Goal: Communication & Community: Participate in discussion

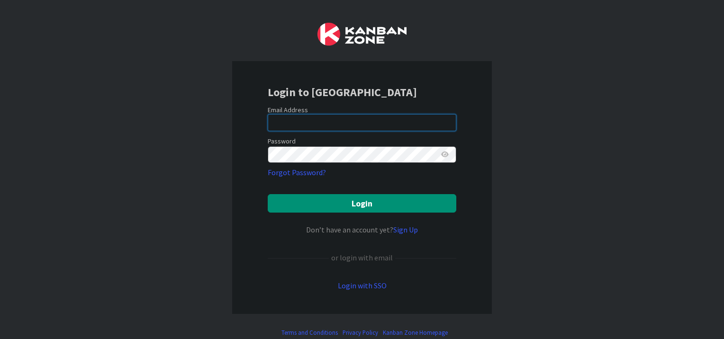
click at [296, 124] on input "email" at bounding box center [362, 122] width 189 height 17
type input "[EMAIL_ADDRESS][DOMAIN_NAME]"
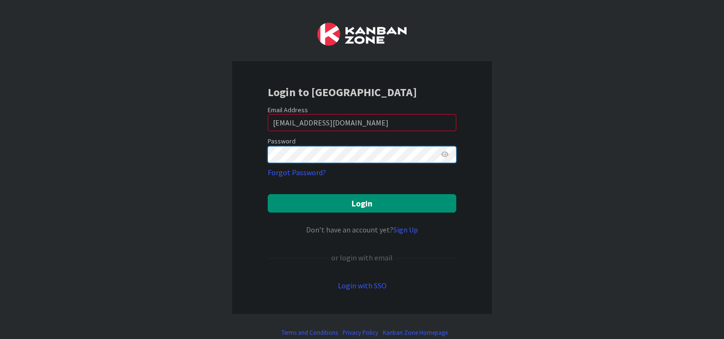
click at [268, 194] on button "Login" at bounding box center [362, 203] width 189 height 18
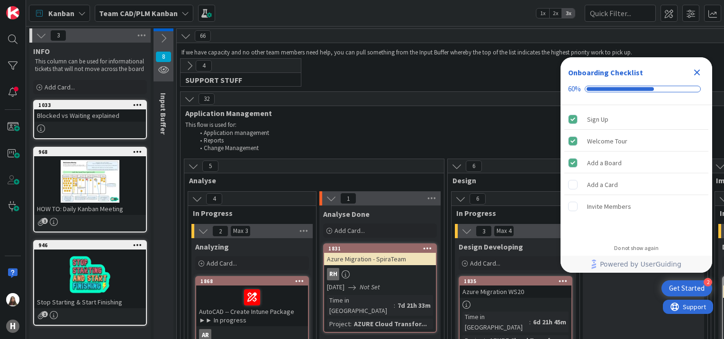
click at [698, 68] on icon "Close Checklist" at bounding box center [697, 72] width 11 height 11
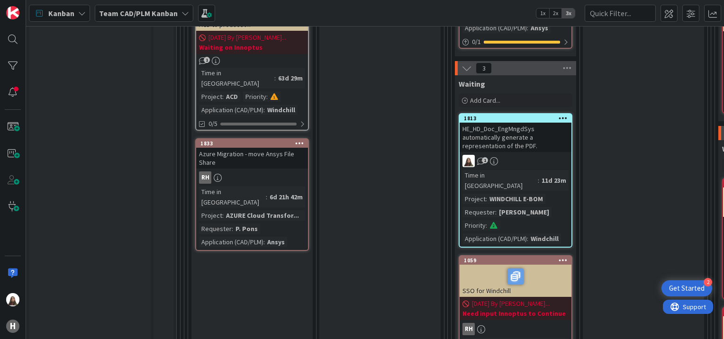
scroll to position [645, 0]
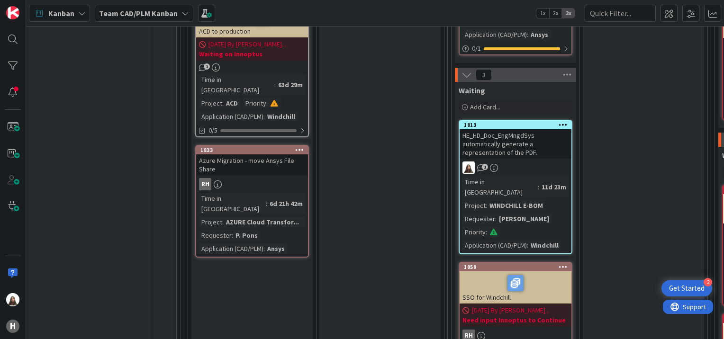
click at [545, 129] on div "HE_HD_Doc_EngMngdSys automatically generate a representation of the PDF." at bounding box center [516, 143] width 112 height 29
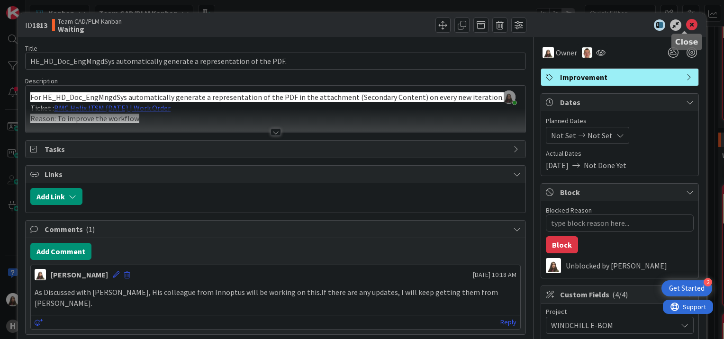
click at [686, 25] on icon at bounding box center [691, 24] width 11 height 11
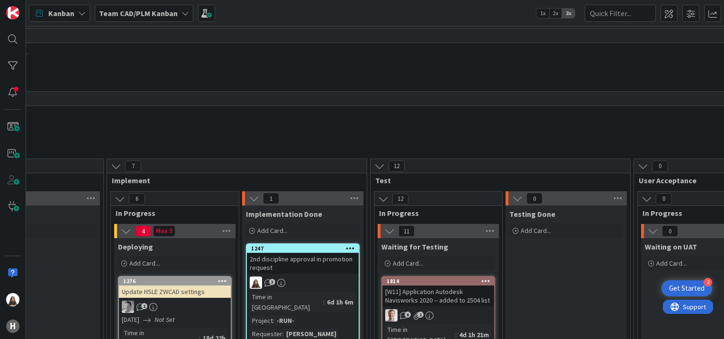
scroll to position [0, 599]
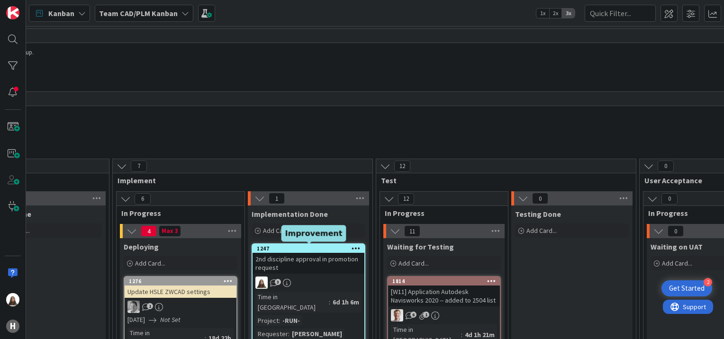
click at [290, 251] on div "1247" at bounding box center [311, 249] width 108 height 7
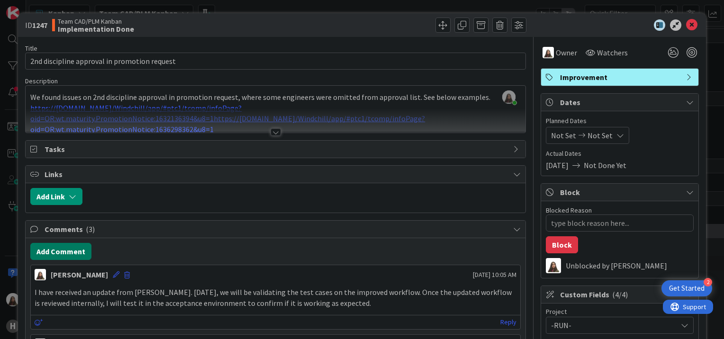
click at [71, 246] on button "Add Comment" at bounding box center [60, 251] width 61 height 17
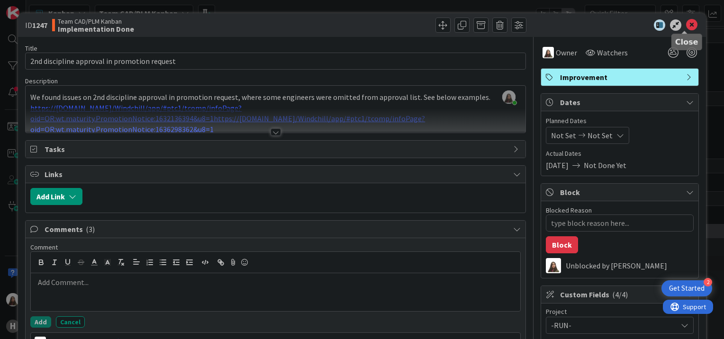
click at [690, 24] on icon at bounding box center [691, 24] width 11 height 11
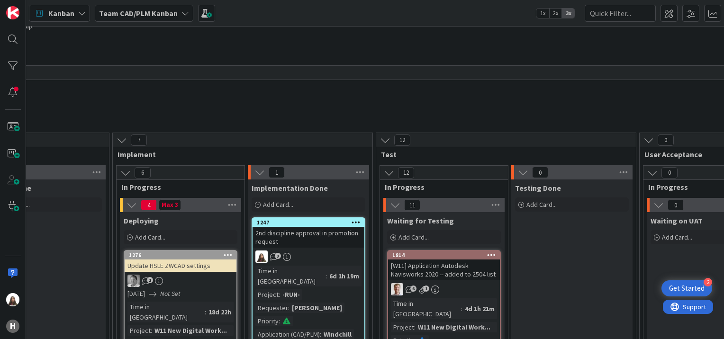
click at [182, 12] on icon at bounding box center [186, 13] width 8 height 8
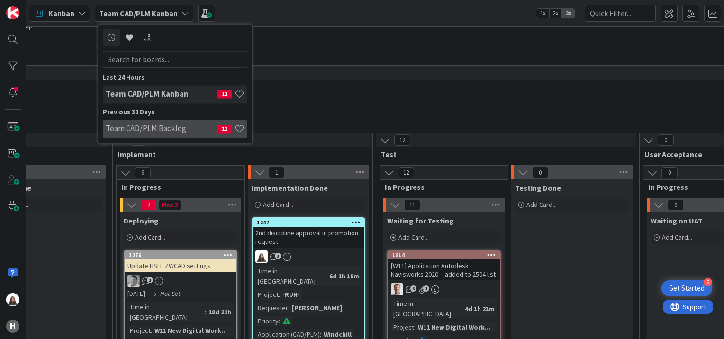
click at [150, 125] on h4 "Team CAD/PLM Backlog" at bounding box center [161, 128] width 111 height 9
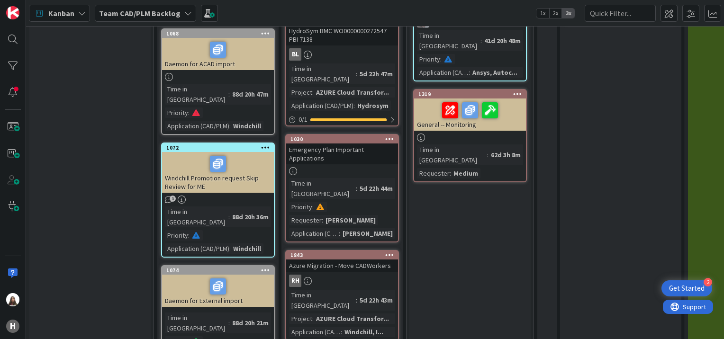
scroll to position [393, 0]
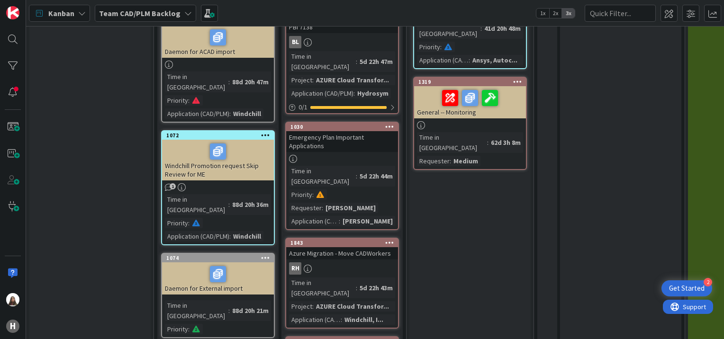
click at [212, 140] on div "Windchill Promotion request Skip Review for ME" at bounding box center [218, 160] width 112 height 41
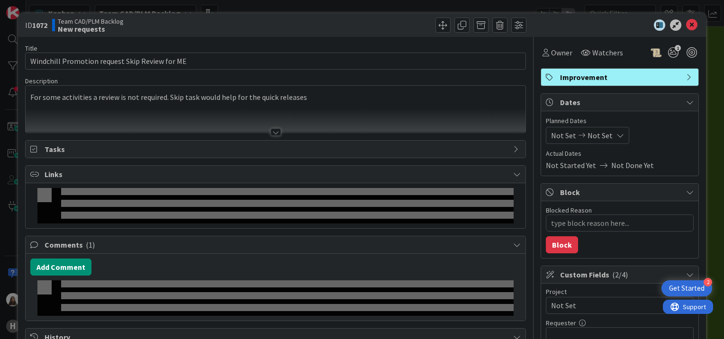
type textarea "x"
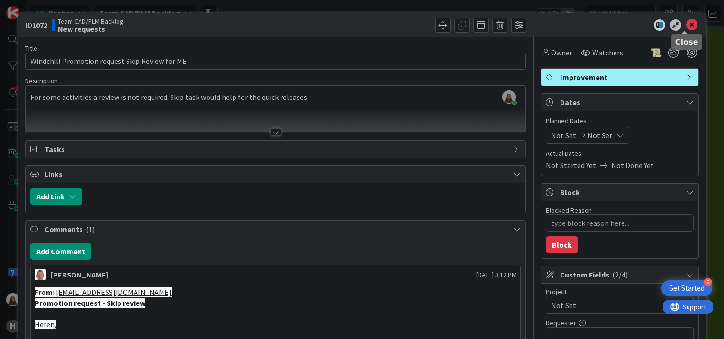
click at [686, 25] on icon at bounding box center [691, 24] width 11 height 11
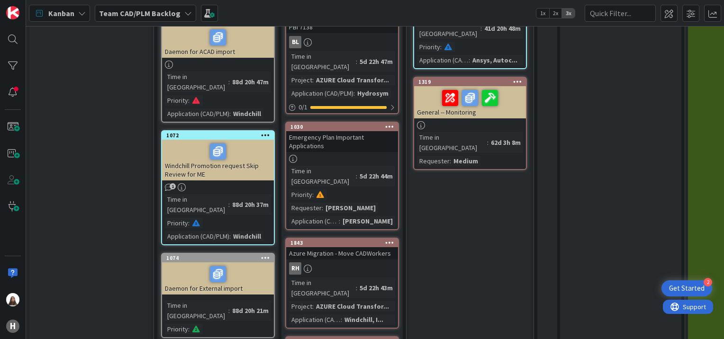
click at [184, 9] on icon at bounding box center [188, 13] width 8 height 8
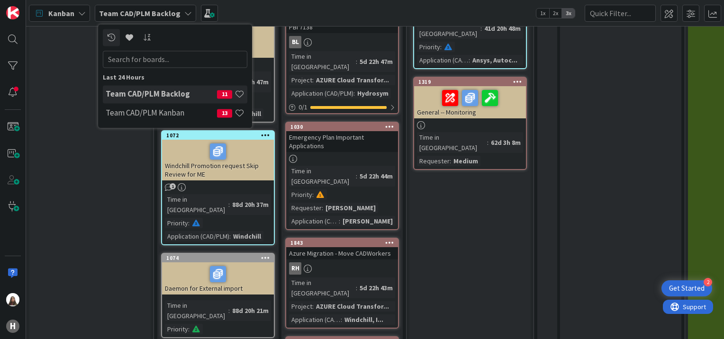
click at [131, 99] on h4 "Team CAD/PLM Backlog" at bounding box center [161, 94] width 111 height 9
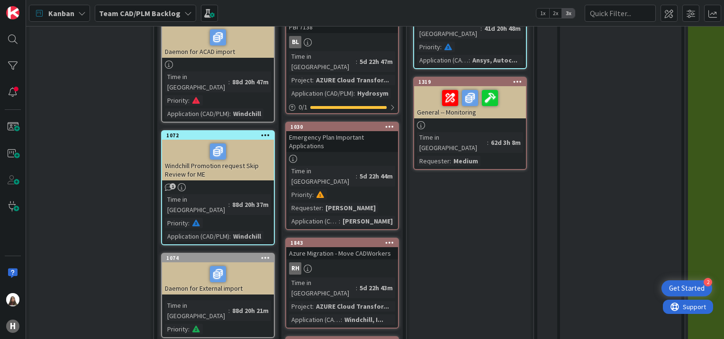
click at [184, 11] on icon at bounding box center [188, 13] width 8 height 8
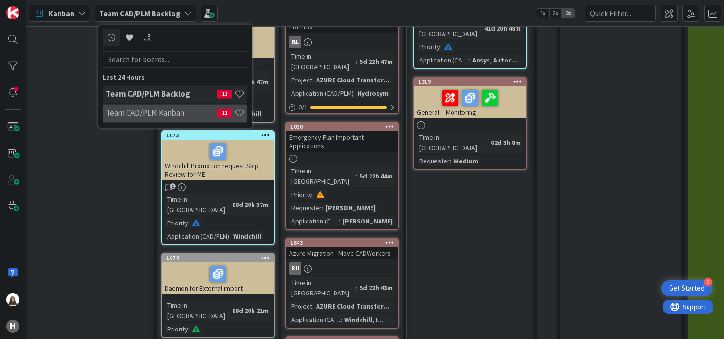
click at [147, 117] on h4 "Team CAD/PLM Kanban" at bounding box center [161, 113] width 111 height 9
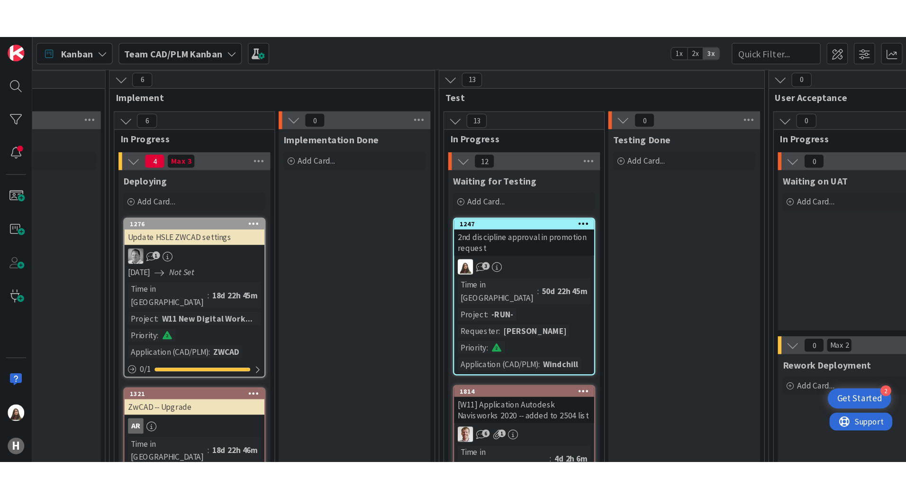
scroll to position [132, 624]
